Goal: Find specific page/section: Find specific page/section

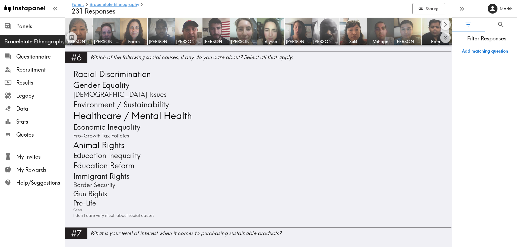
scroll to position [515, 0]
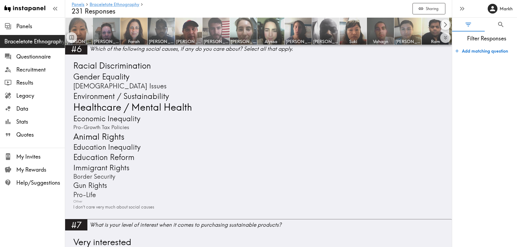
click at [211, 23] on img at bounding box center [216, 31] width 28 height 28
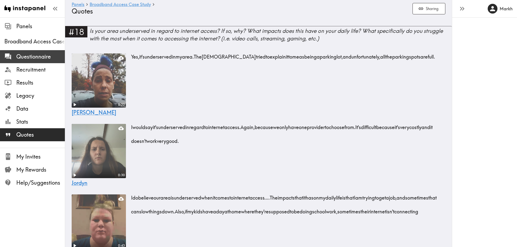
click at [41, 59] on span "Questionnaire" at bounding box center [40, 57] width 49 height 8
